Goal: Navigation & Orientation: Go to known website

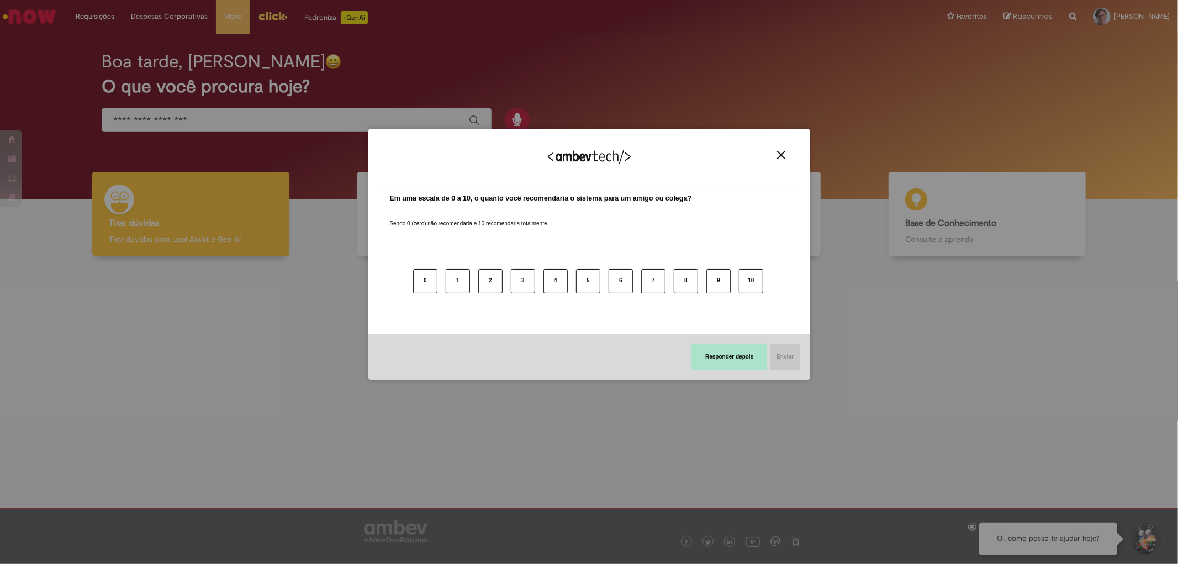
click at [735, 350] on button "Responder depois" at bounding box center [729, 357] width 76 height 27
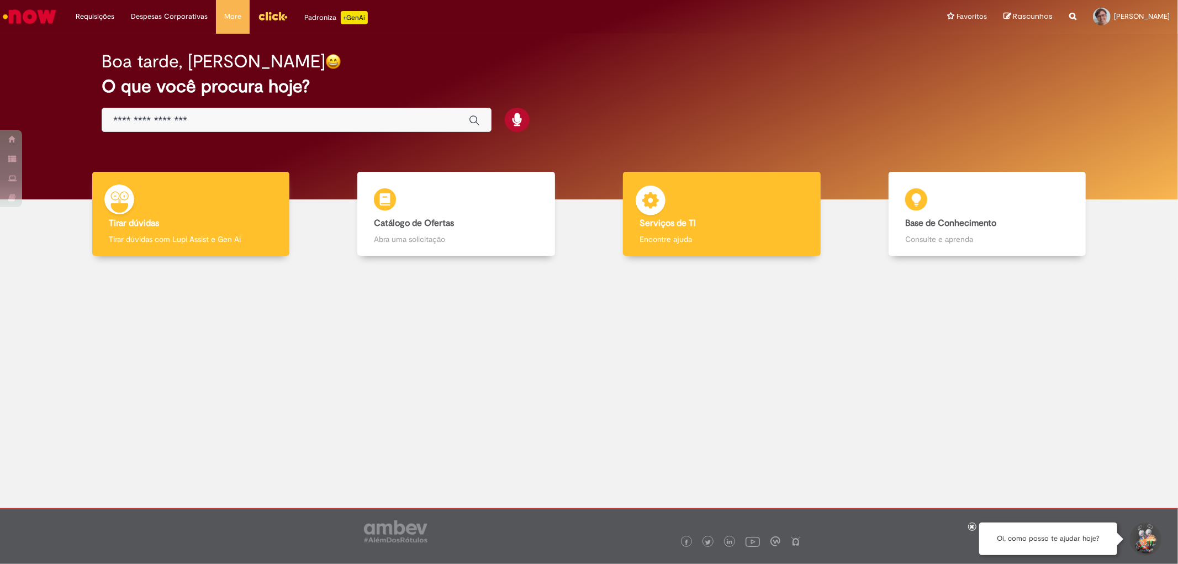
click at [694, 208] on div "Serviços de TI Serviços de TI Encontre ajuda" at bounding box center [721, 214] width 197 height 84
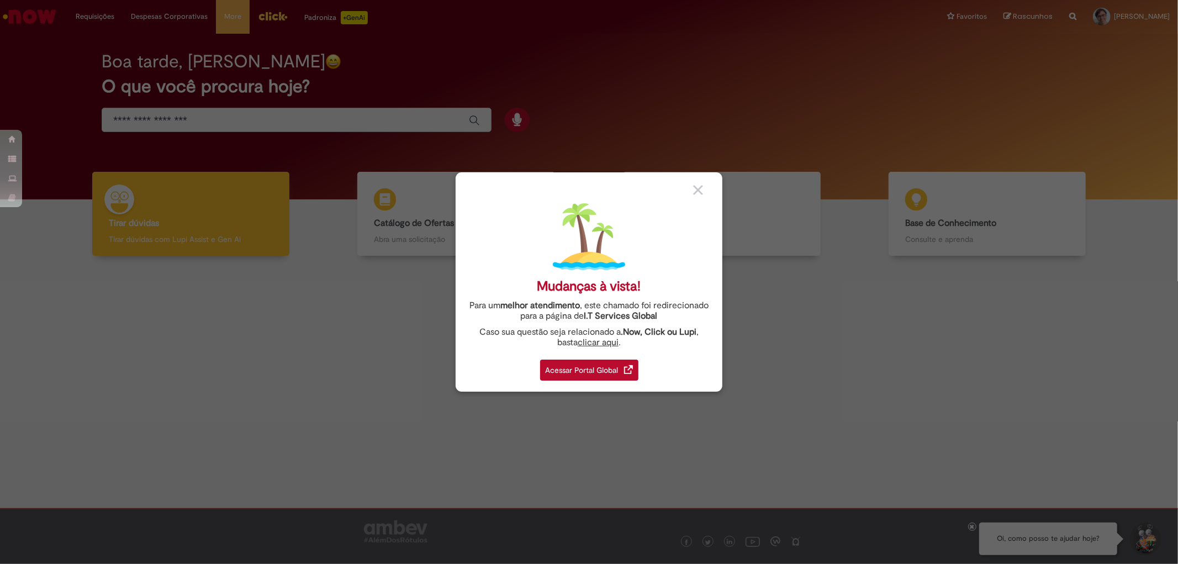
click at [584, 371] on div "Acessar Portal Global" at bounding box center [589, 370] width 98 height 21
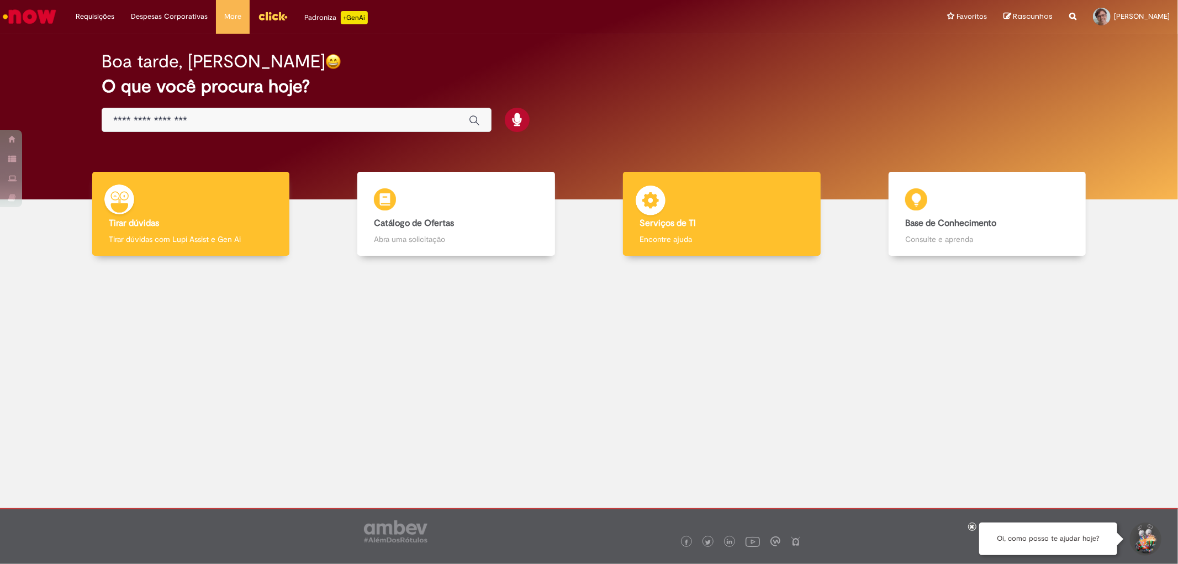
click at [698, 219] on h4 "Serviços de TI" at bounding box center [722, 224] width 164 height 10
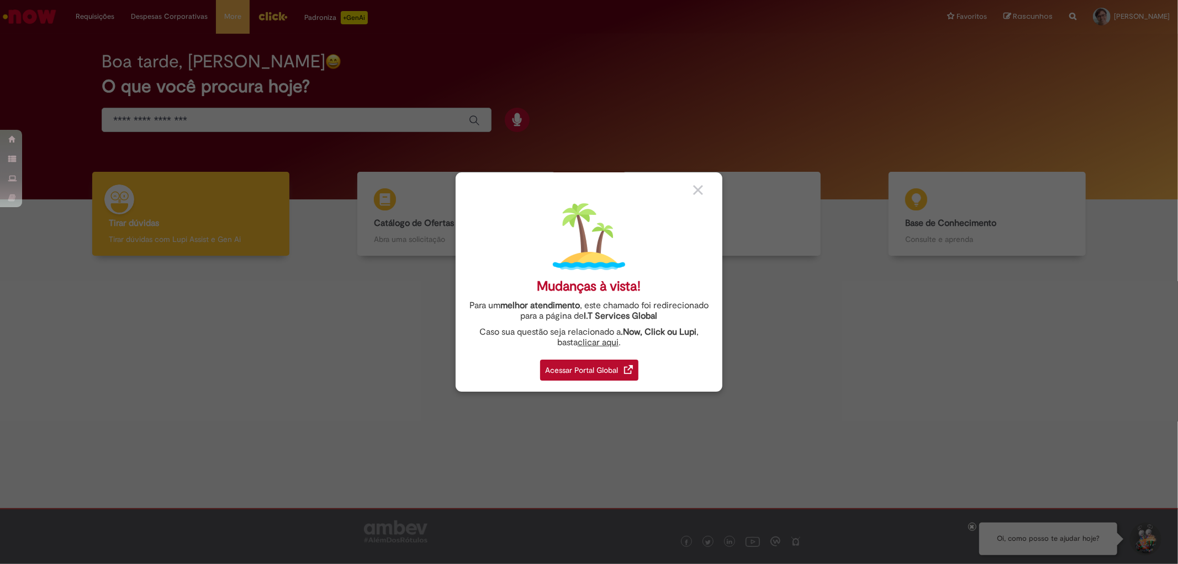
click at [598, 362] on div "Acessar Portal Global" at bounding box center [589, 370] width 98 height 21
